Goal: Download file/media

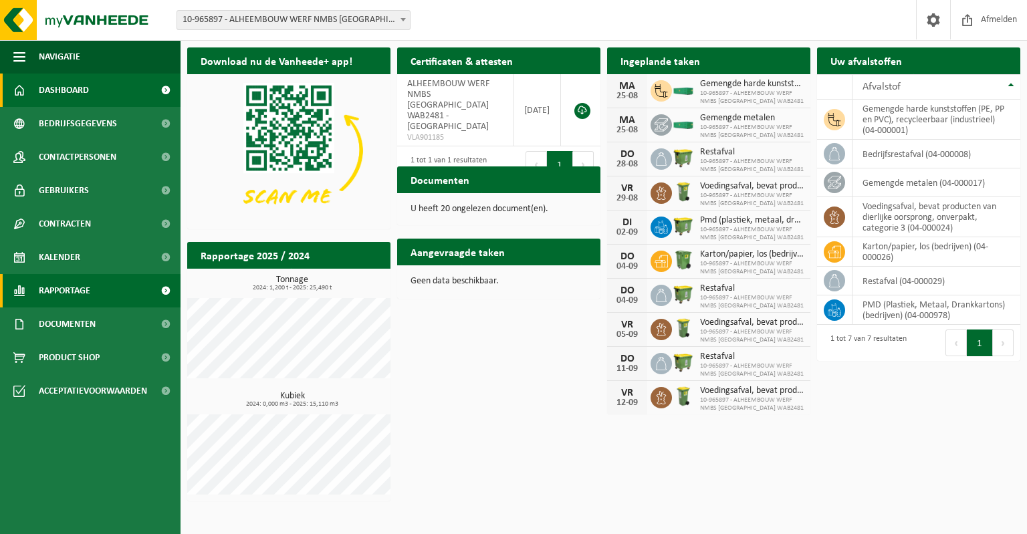
click at [88, 292] on span "Rapportage" at bounding box center [64, 290] width 51 height 33
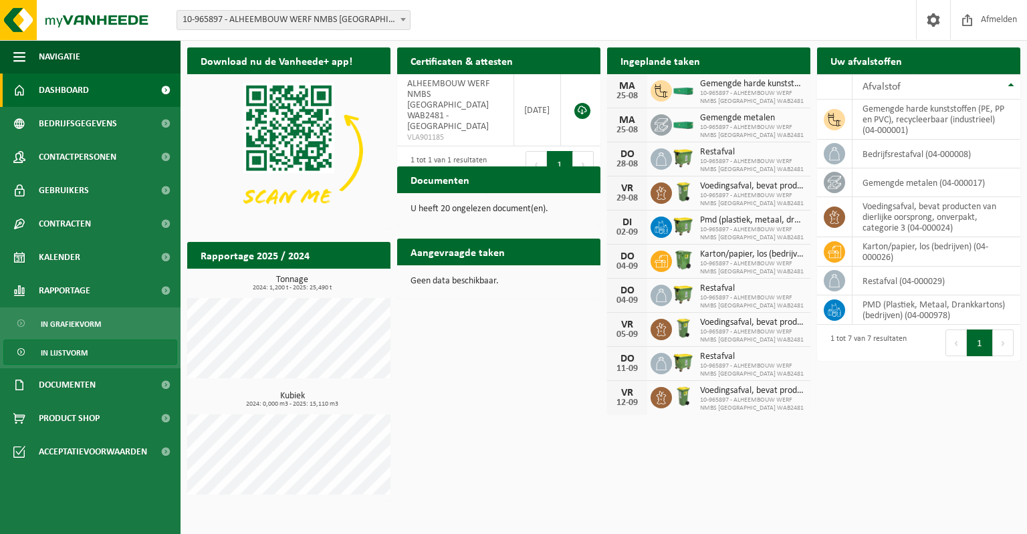
click at [78, 350] on span "In lijstvorm" at bounding box center [64, 352] width 47 height 25
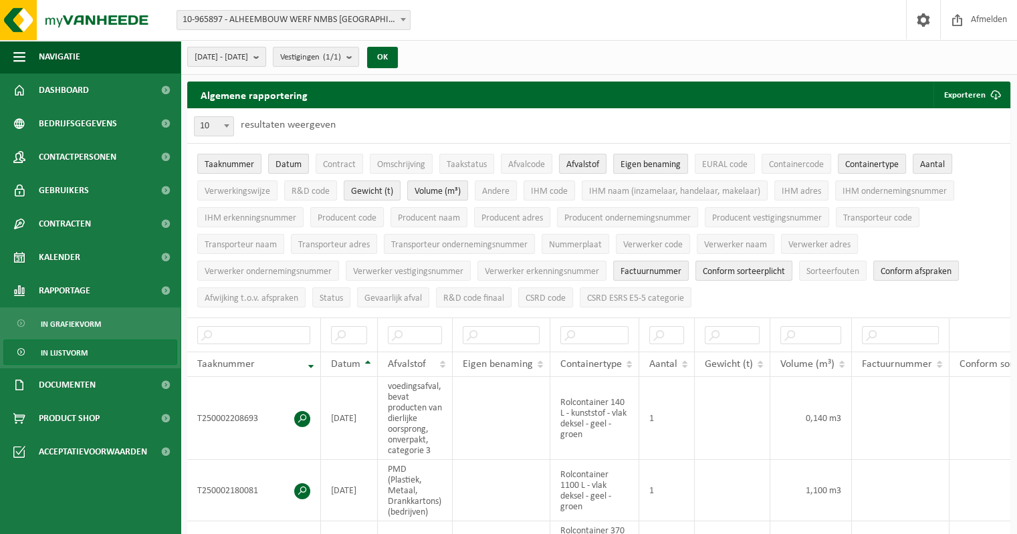
click at [266, 57] on b "submit" at bounding box center [259, 56] width 12 height 19
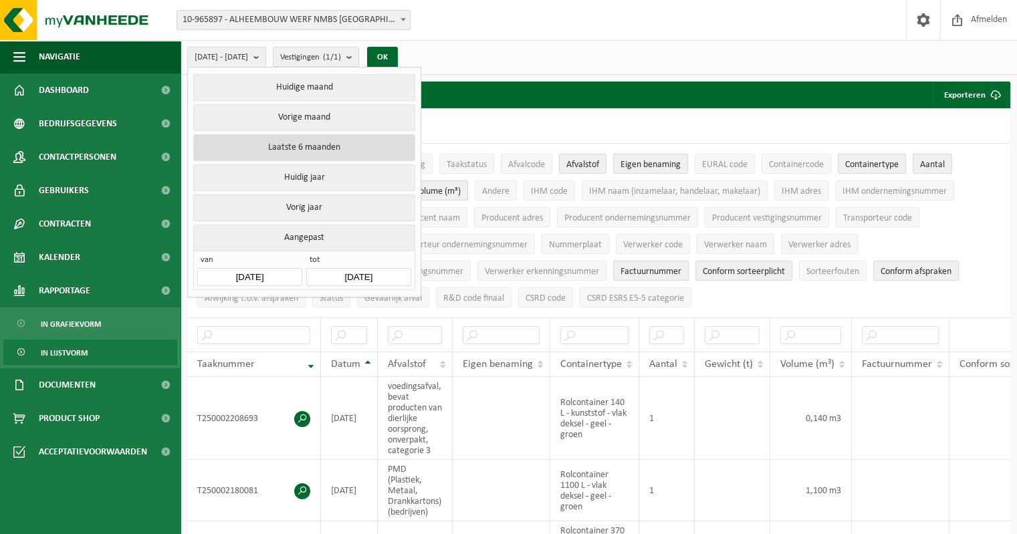
click at [338, 154] on button "Laatste 6 maanden" at bounding box center [303, 147] width 221 height 27
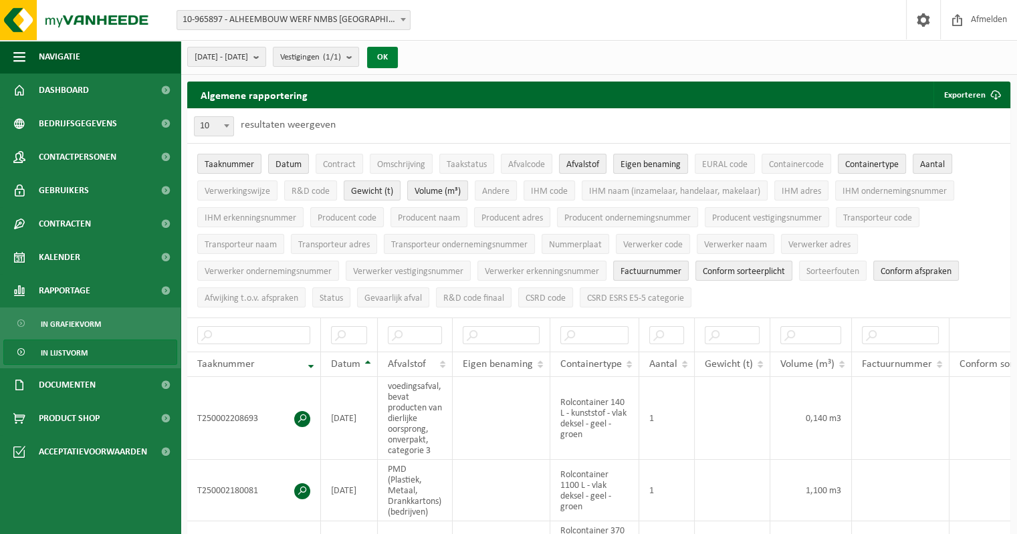
click at [398, 56] on button "OK" at bounding box center [382, 57] width 31 height 21
click at [968, 88] on button "Exporteren" at bounding box center [972, 95] width 76 height 27
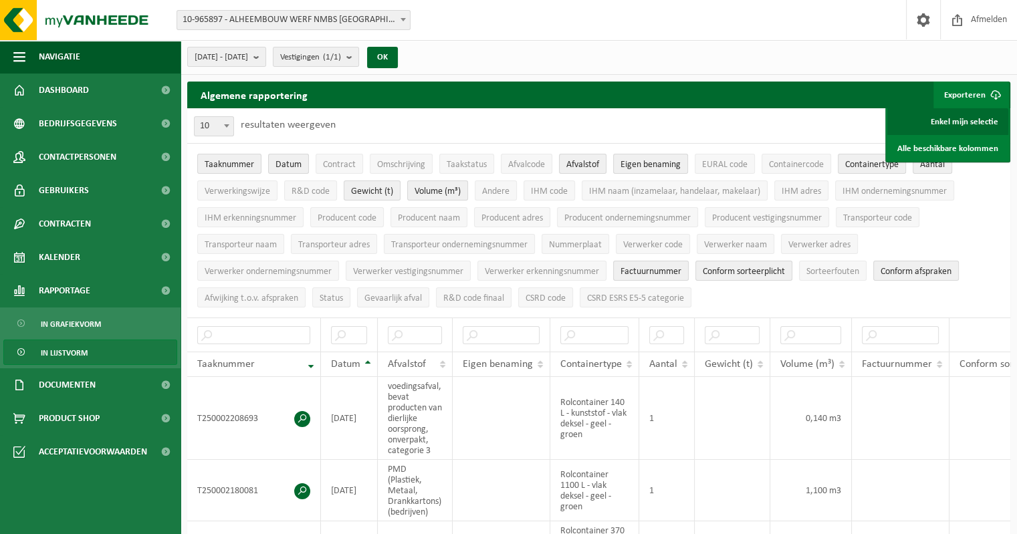
click at [960, 118] on link "Enkel mijn selectie" at bounding box center [947, 121] width 121 height 27
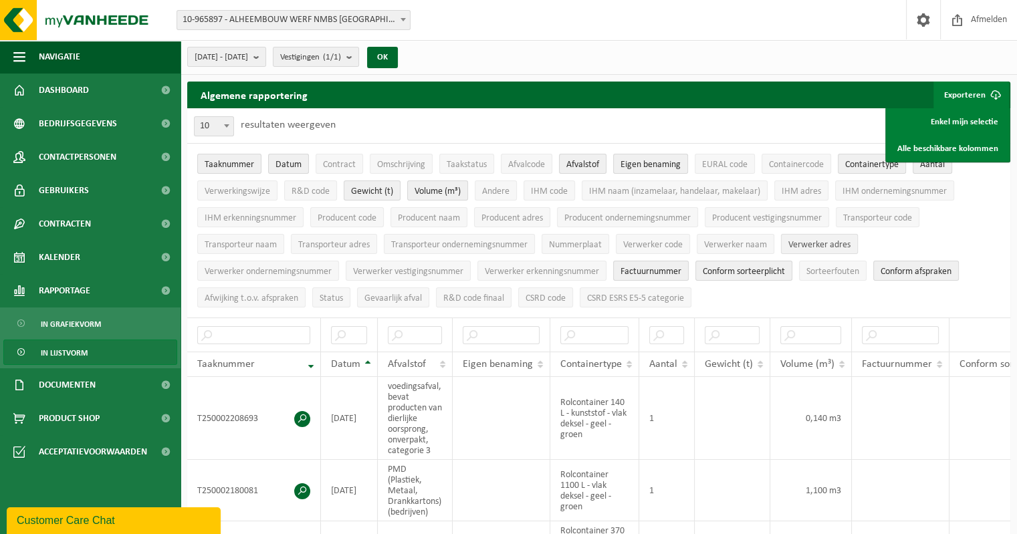
click at [823, 240] on span "Verwerker adres" at bounding box center [819, 245] width 62 height 10
click at [880, 321] on th at bounding box center [901, 335] width 99 height 34
click at [880, 318] on th at bounding box center [901, 335] width 99 height 34
click at [956, 94] on button "Exporteren" at bounding box center [972, 95] width 76 height 27
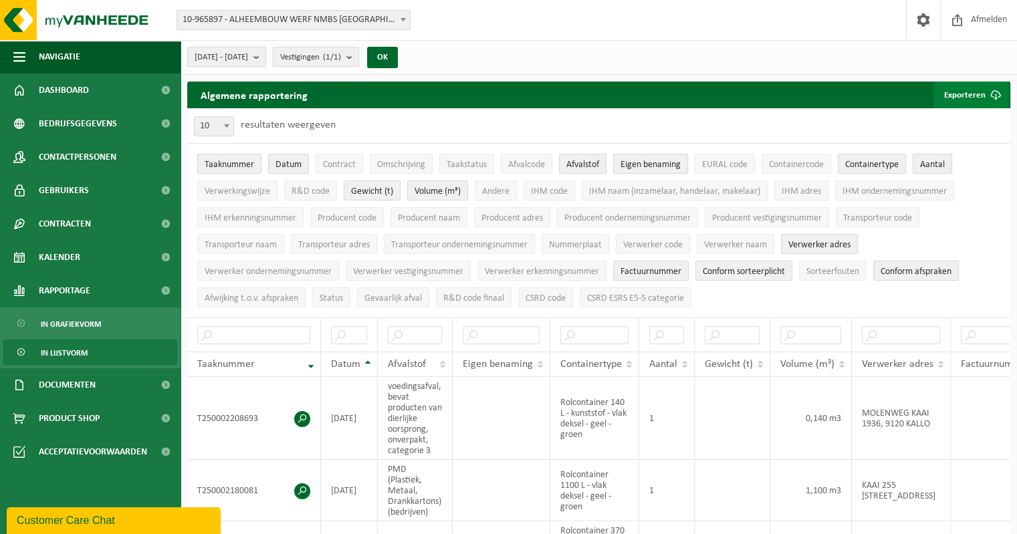
click at [950, 90] on button "Exporteren" at bounding box center [972, 95] width 76 height 27
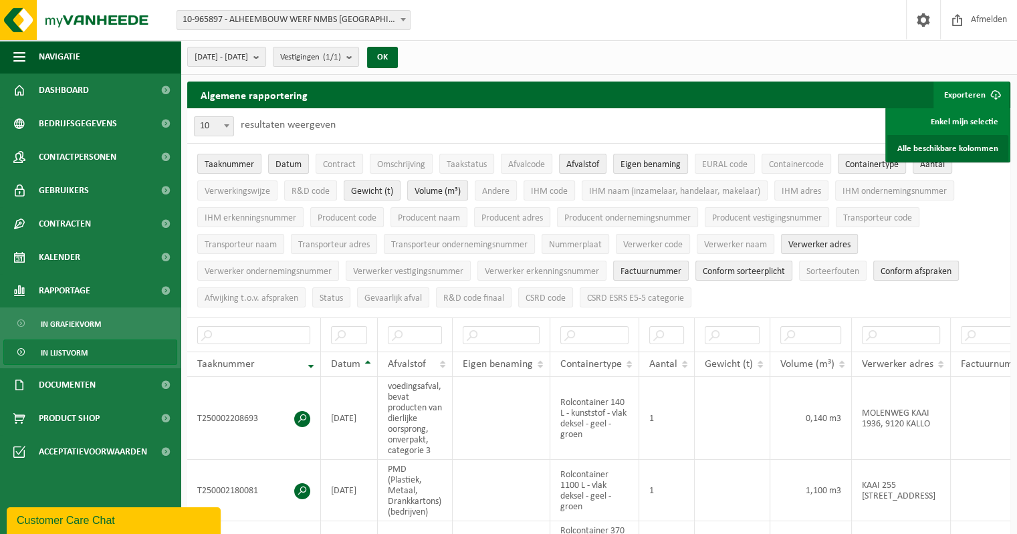
click at [954, 146] on link "Alle beschikbare kolommen" at bounding box center [947, 148] width 121 height 27
click at [954, 121] on link "Enkel mijn selectie" at bounding box center [947, 121] width 121 height 27
